Goal: Task Accomplishment & Management: Manage account settings

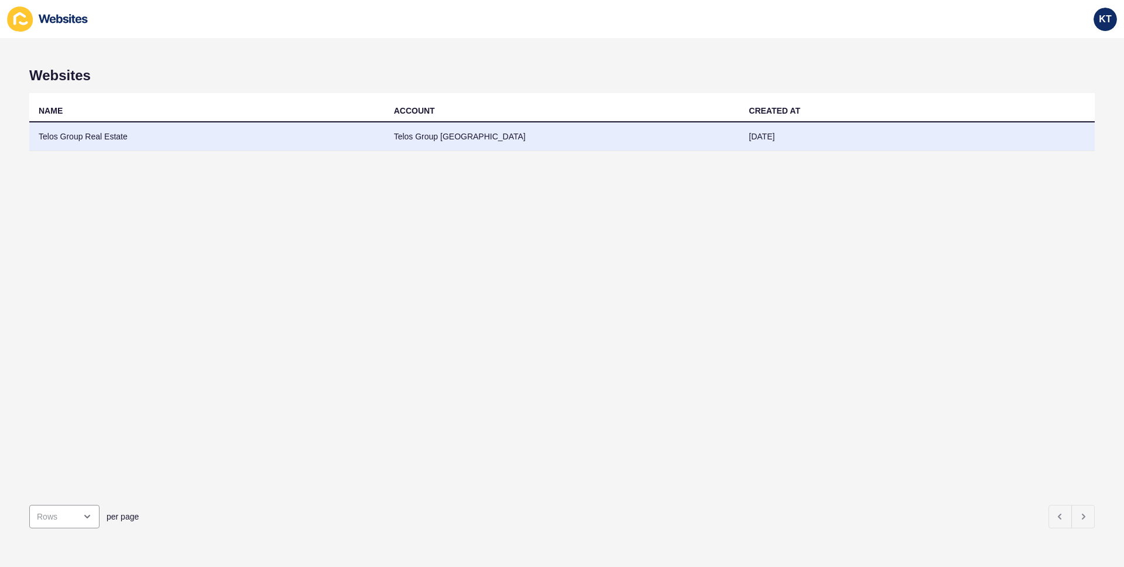
click at [107, 134] on td "Telos Group Real Estate" at bounding box center [206, 136] width 355 height 29
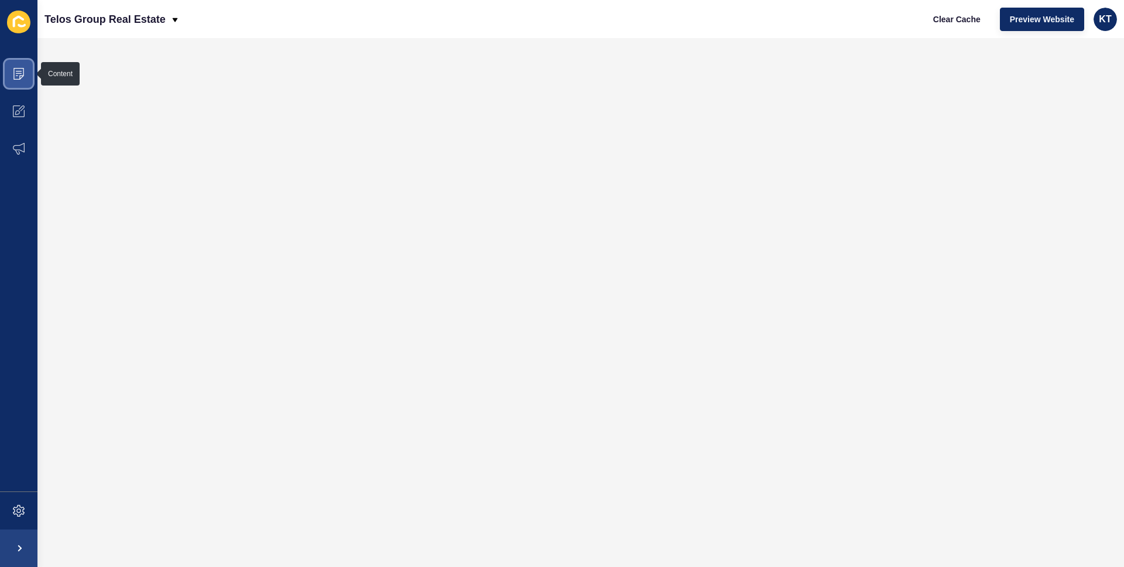
click at [13, 73] on icon at bounding box center [18, 74] width 11 height 12
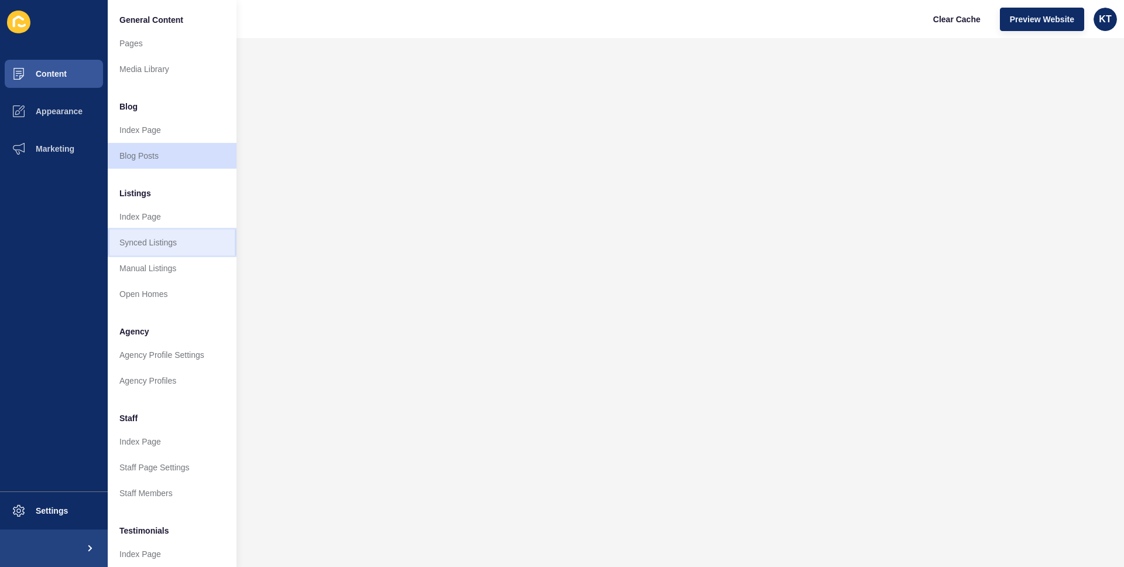
click at [153, 242] on link "Synced Listings" at bounding box center [172, 242] width 129 height 26
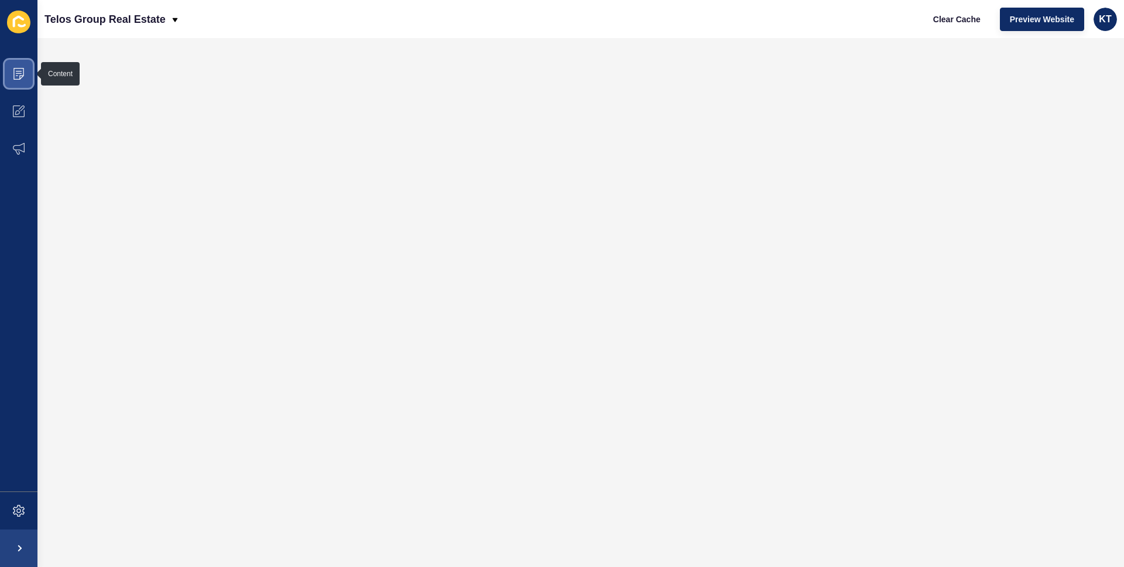
click at [22, 81] on span at bounding box center [18, 73] width 37 height 37
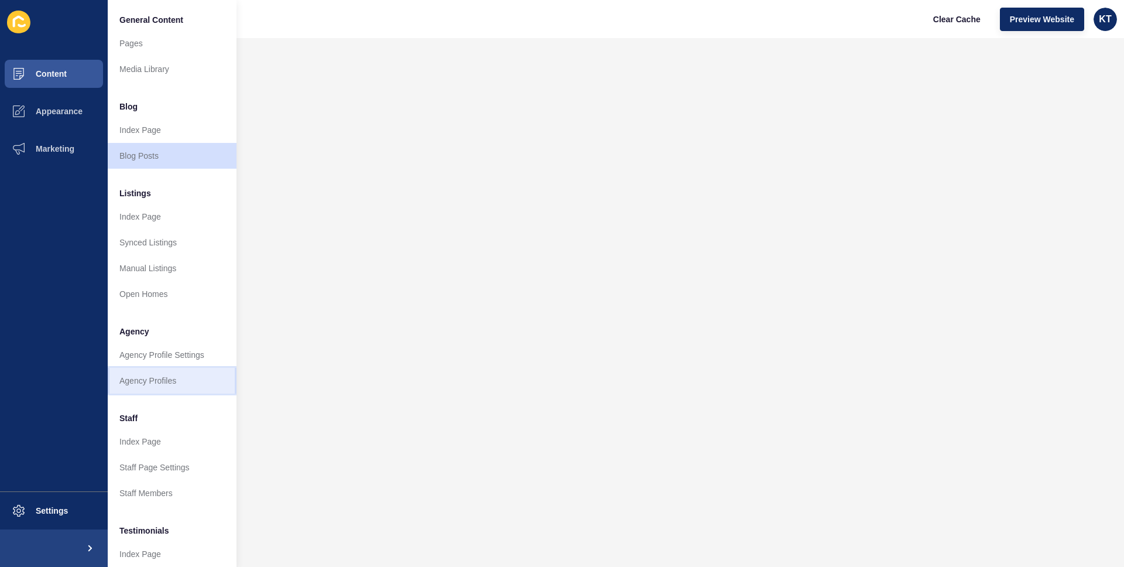
click at [146, 384] on link "Agency Profiles" at bounding box center [172, 381] width 129 height 26
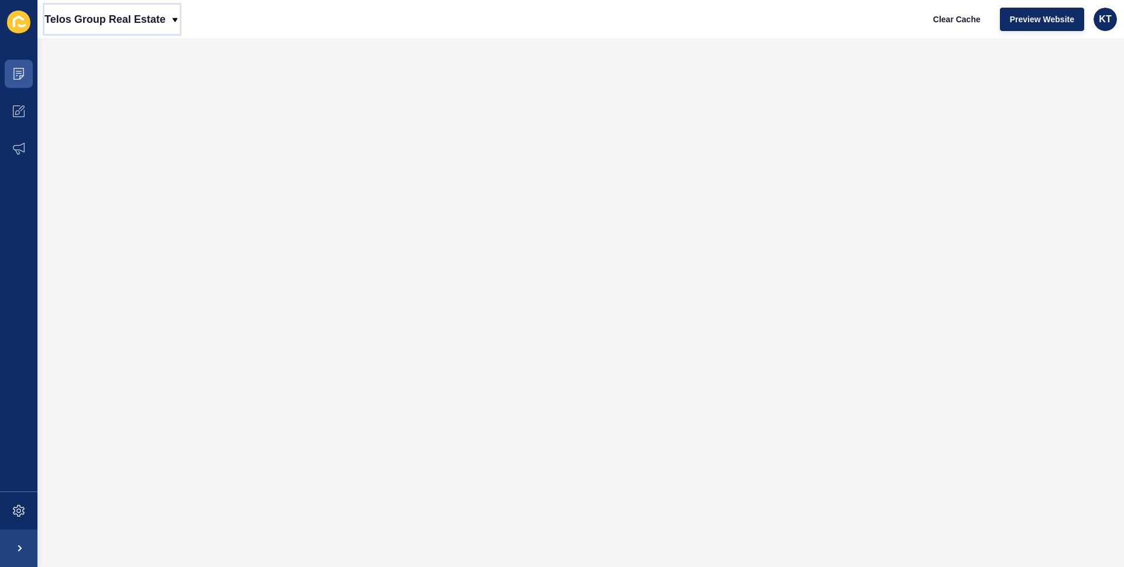
click at [149, 21] on p "Telos Group Real Estate" at bounding box center [104, 19] width 121 height 29
click at [22, 71] on icon at bounding box center [19, 74] width 12 height 12
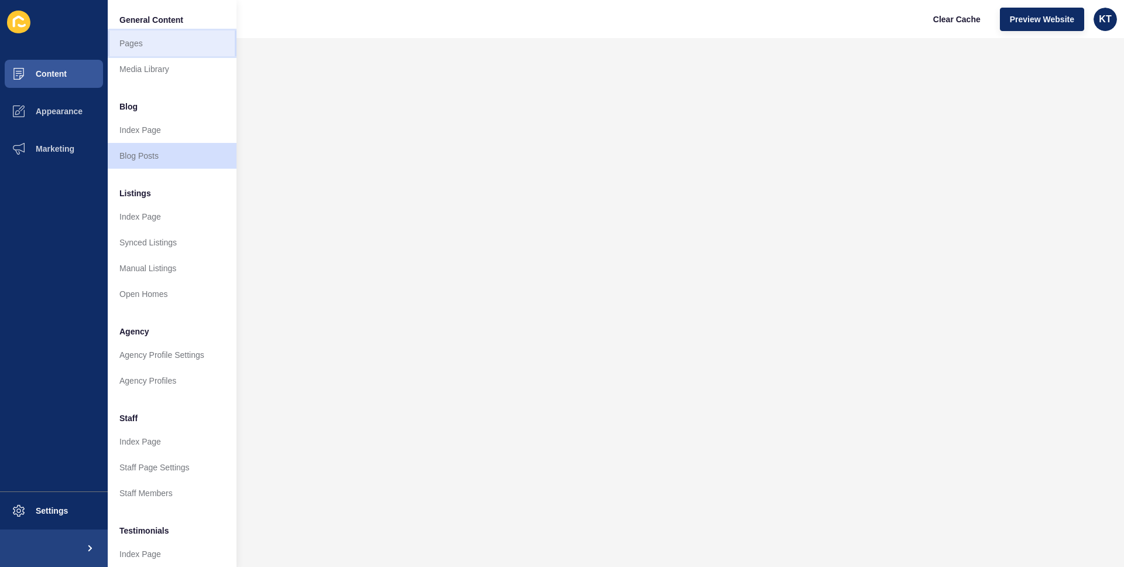
click at [128, 48] on link "Pages" at bounding box center [172, 43] width 129 height 26
